Goal: Find specific page/section: Find specific page/section

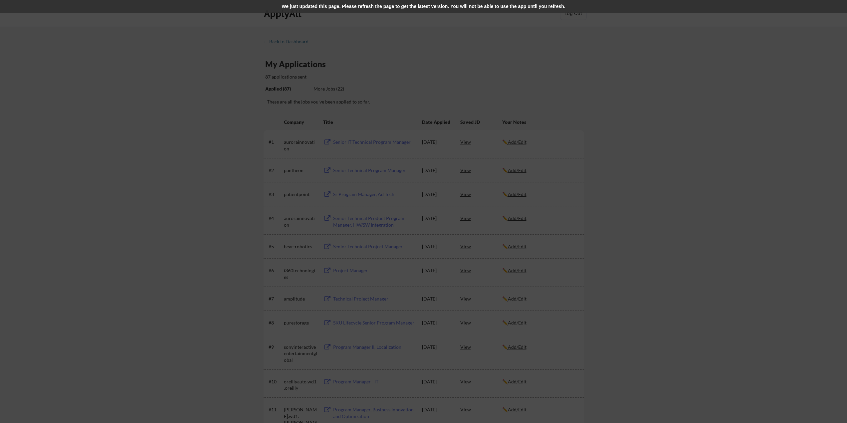
scroll to position [990, 0]
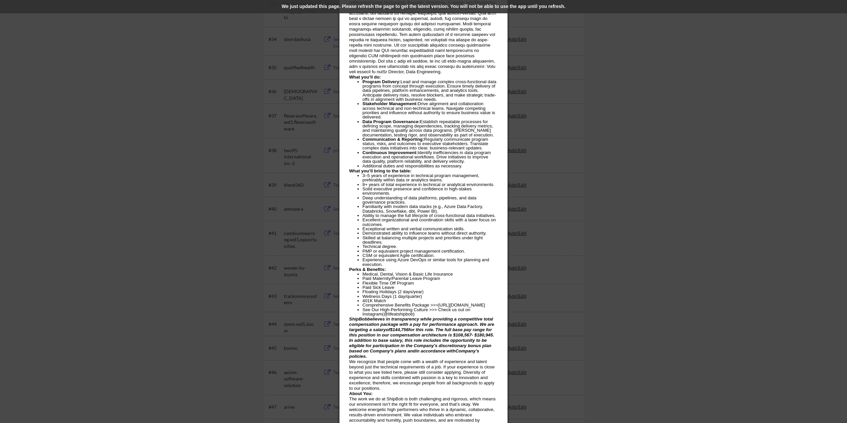
drag, startPoint x: 204, startPoint y: 94, endPoint x: 207, endPoint y: 92, distance: 3.6
click at [204, 94] on div at bounding box center [423, 211] width 847 height 423
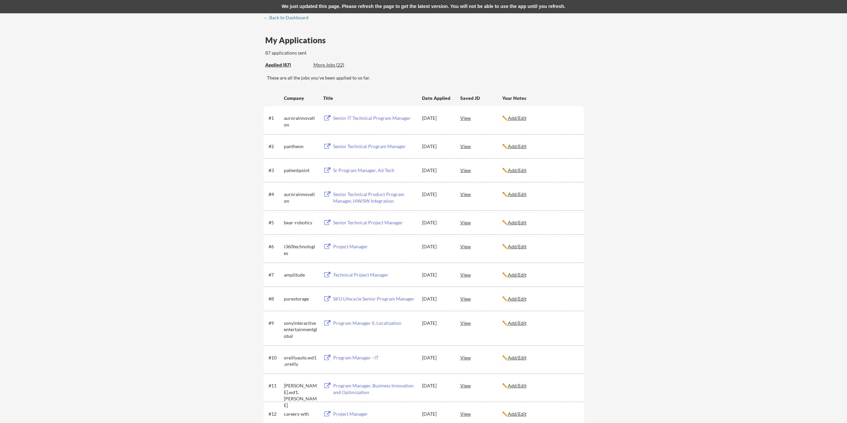
scroll to position [0, 0]
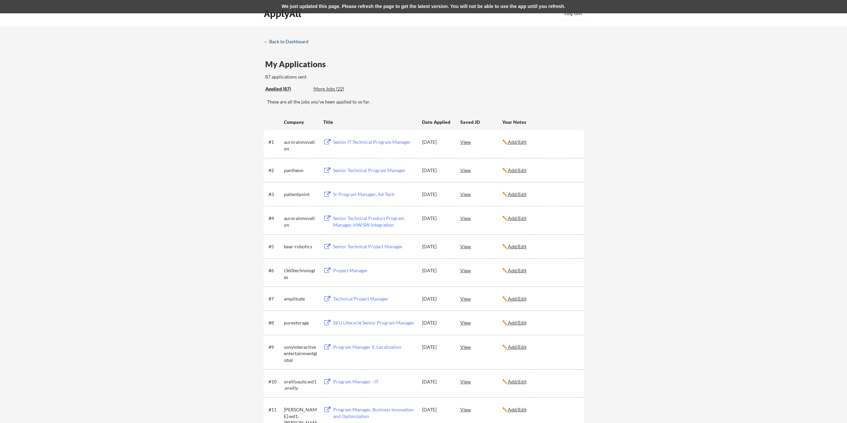
click at [287, 40] on div "← Back to Dashboard" at bounding box center [289, 41] width 50 height 5
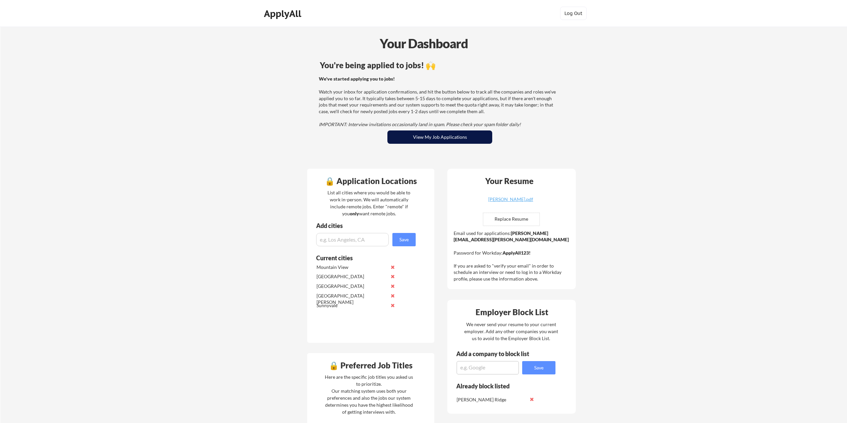
click at [432, 140] on button "View My Job Applications" at bounding box center [439, 136] width 105 height 13
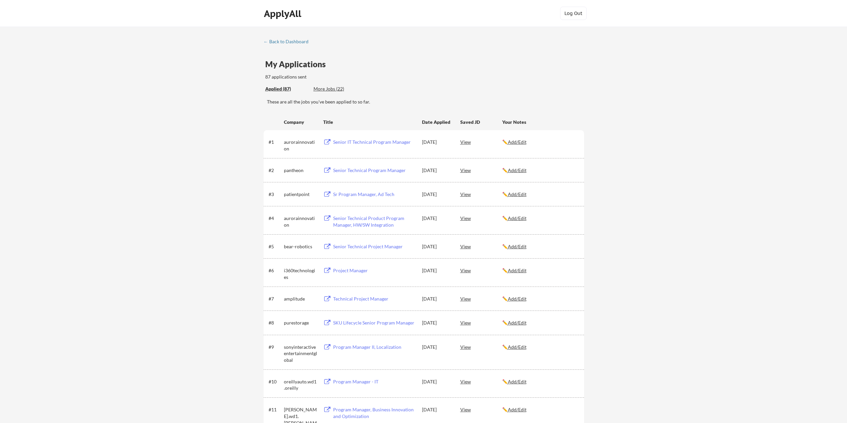
click at [328, 269] on button at bounding box center [327, 271] width 8 height 6
